Goal: Task Accomplishment & Management: Manage account settings

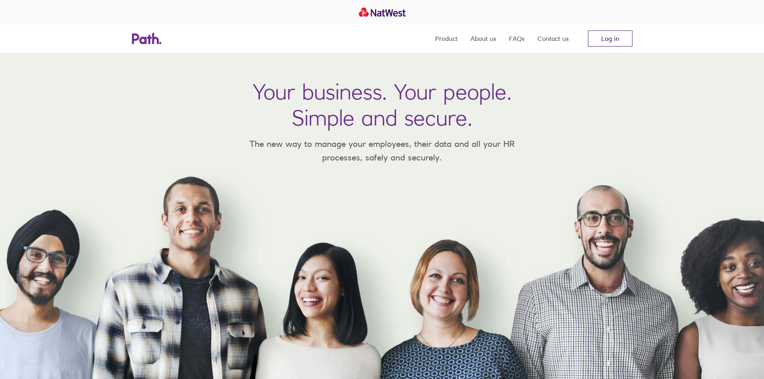
click at [616, 38] on link "Log in" at bounding box center [610, 38] width 45 height 16
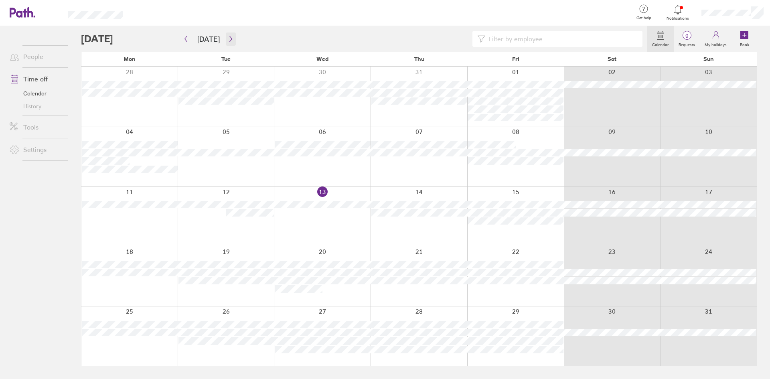
click at [226, 40] on button "button" at bounding box center [231, 39] width 10 height 13
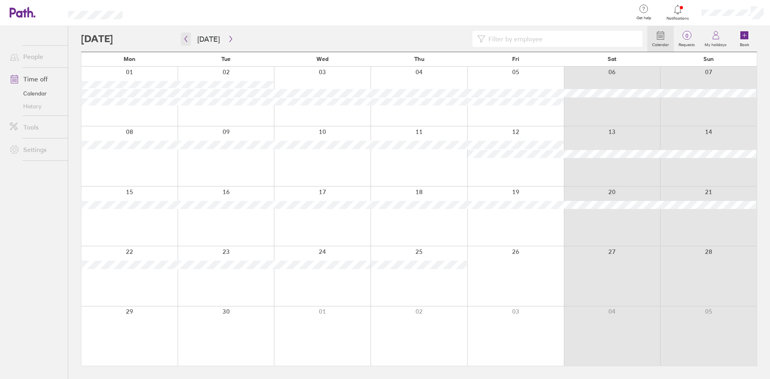
click at [184, 40] on icon "button" at bounding box center [186, 39] width 6 height 6
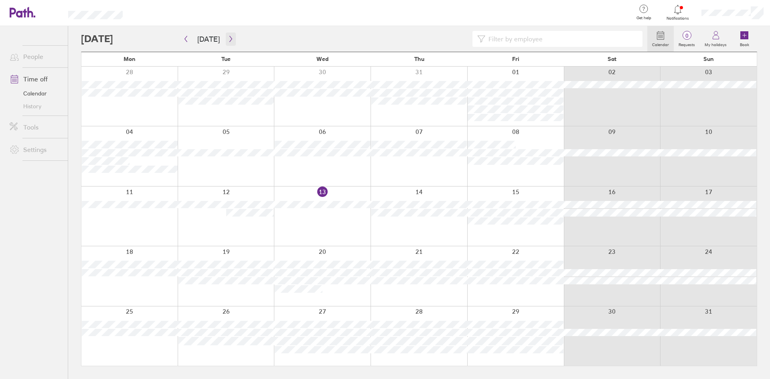
click at [230, 38] on icon "button" at bounding box center [231, 39] width 2 height 6
